Goal: Information Seeking & Learning: Learn about a topic

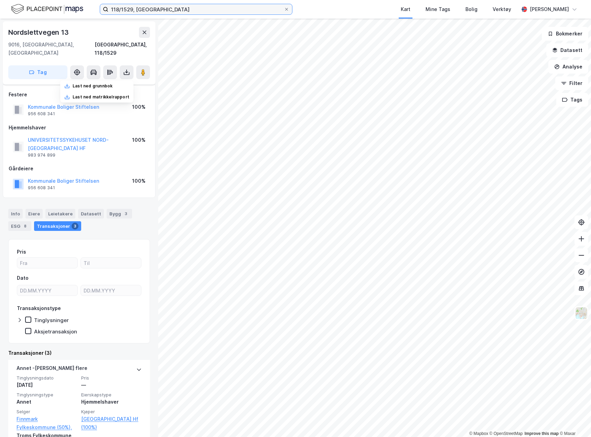
click at [141, 9] on input "118/1529, [GEOGRAPHIC_DATA]" at bounding box center [195, 9] width 175 height 10
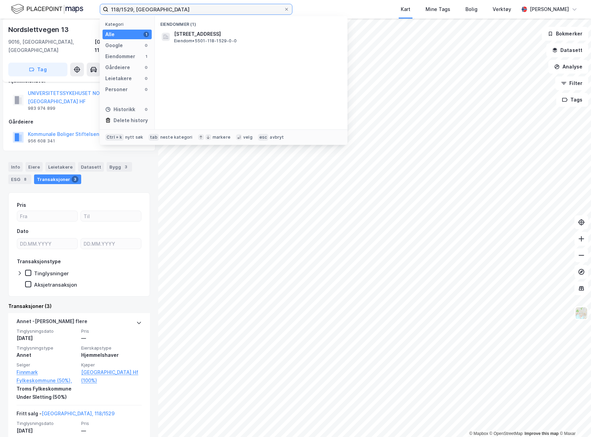
drag, startPoint x: 162, startPoint y: 11, endPoint x: 66, endPoint y: 13, distance: 96.4
click at [76, 14] on div "118/1529, [GEOGRAPHIC_DATA] Kategori Alle 1 Google 0 Eiendommer 1 Gårdeiere 0 L…" at bounding box center [295, 9] width 591 height 19
type input "arnestedet eiendom as"
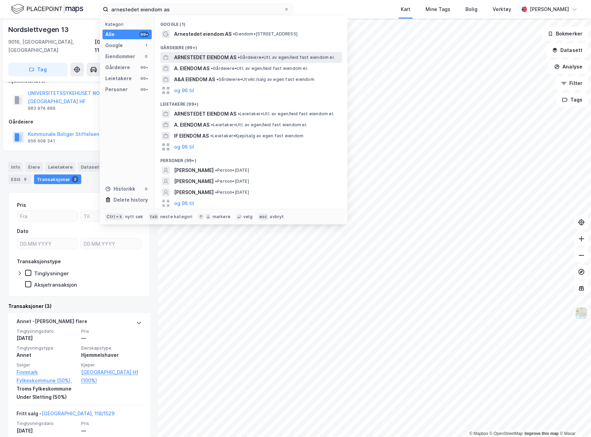
click at [218, 58] on span "ARNESTEDET EIENDOM AS" at bounding box center [205, 57] width 62 height 8
